Goal: Find specific page/section: Find specific page/section

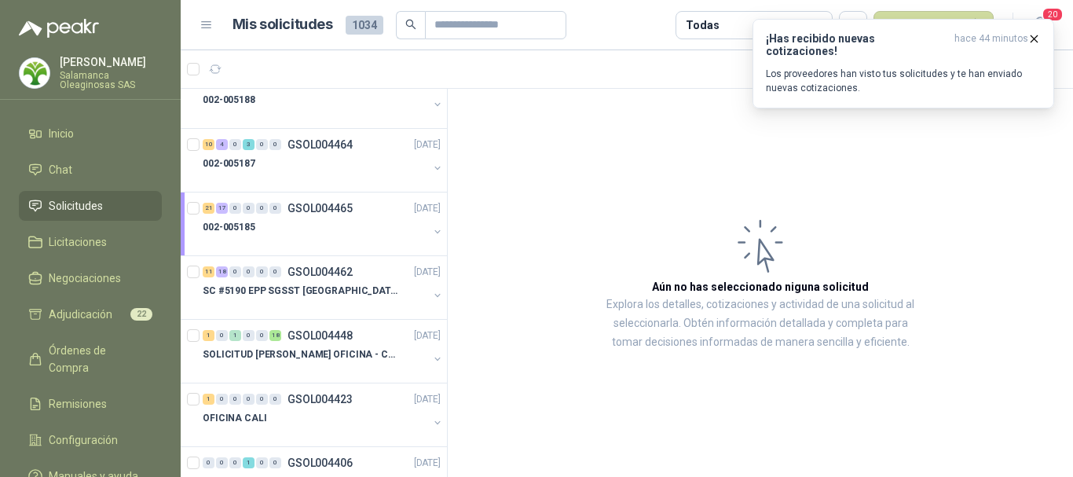
scroll to position [1650, 0]
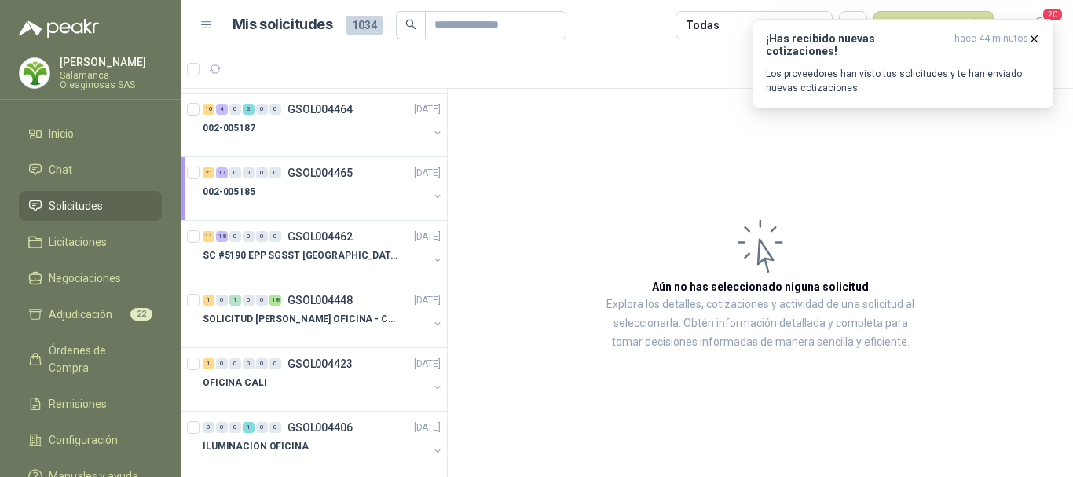
click at [344, 195] on div "002-005185" at bounding box center [315, 191] width 225 height 19
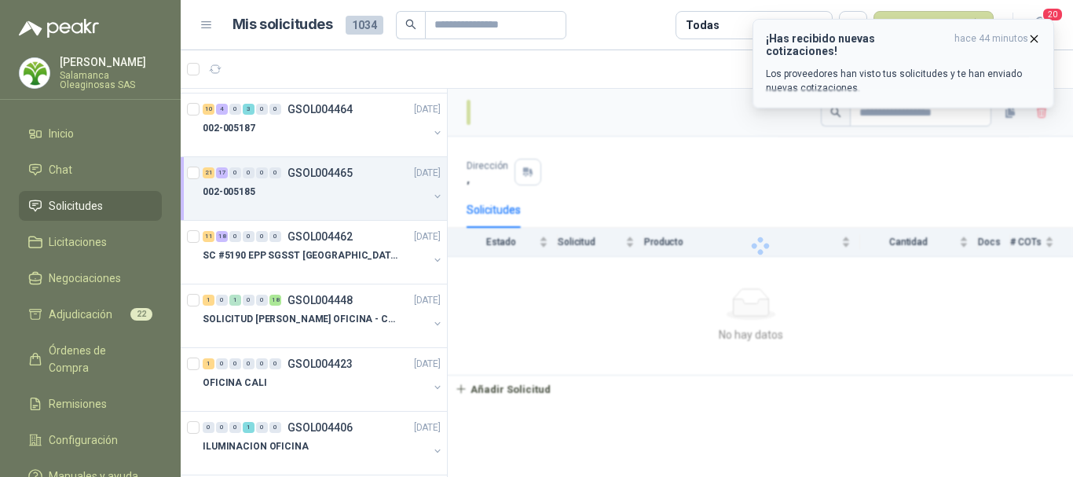
click at [1034, 41] on icon "button" at bounding box center [1033, 38] width 13 height 13
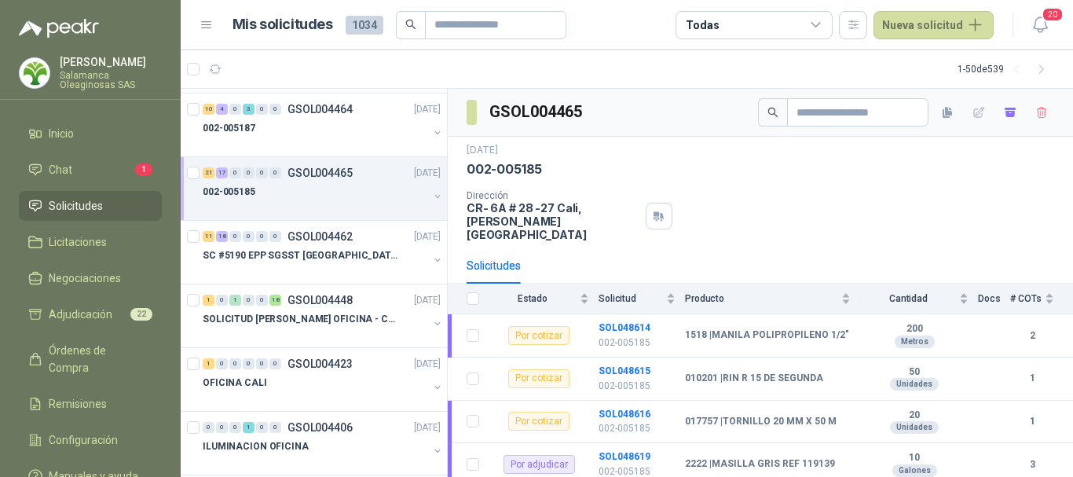
click at [79, 57] on p "[PERSON_NAME]" at bounding box center [111, 62] width 102 height 11
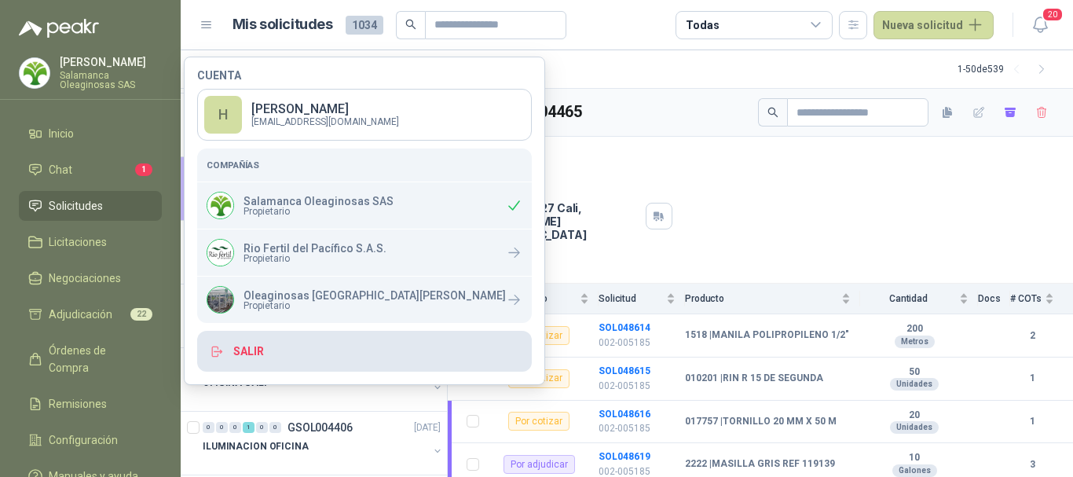
click at [250, 351] on button "Salir" at bounding box center [364, 351] width 335 height 41
